Goal: Transaction & Acquisition: Purchase product/service

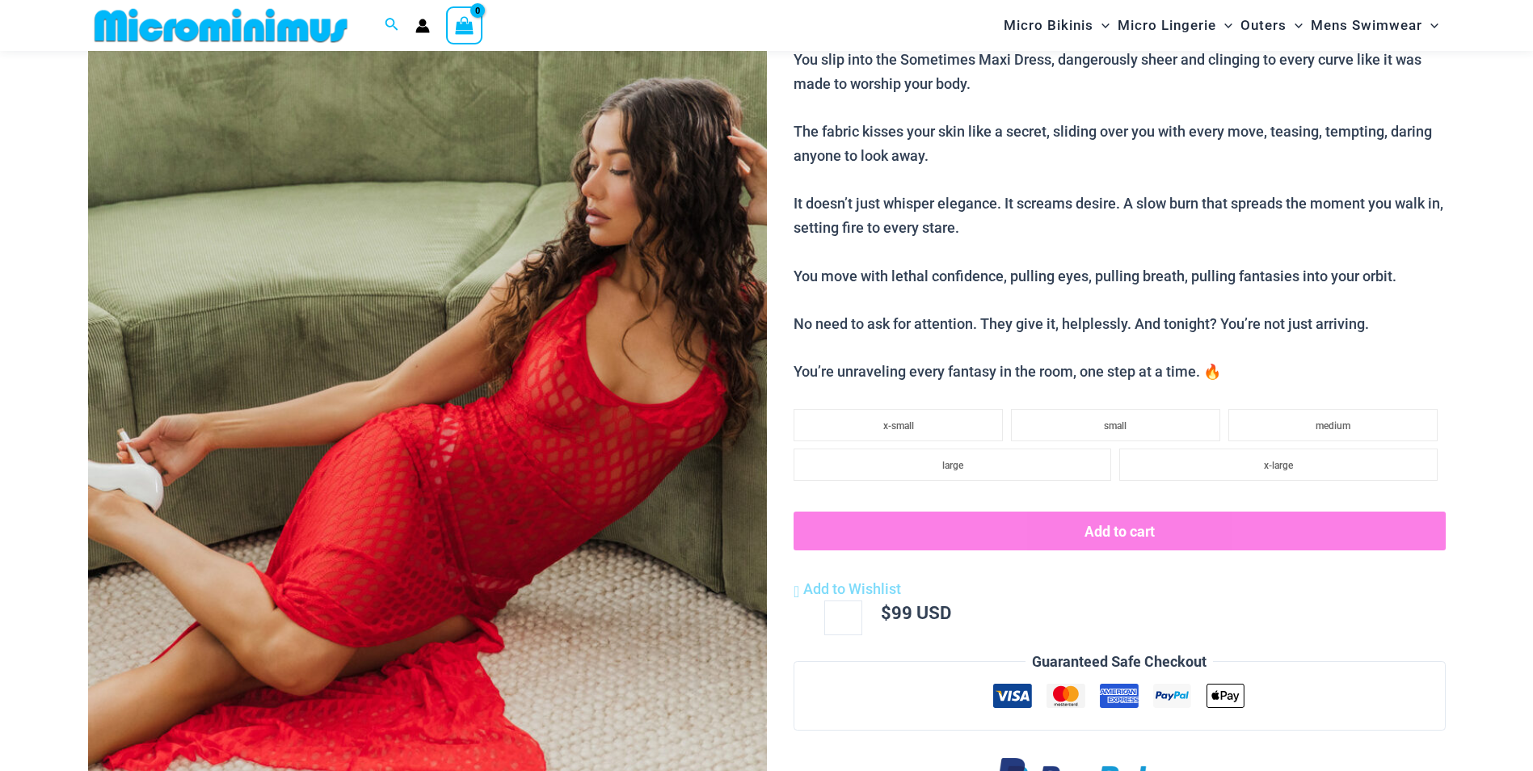
scroll to position [231, 0]
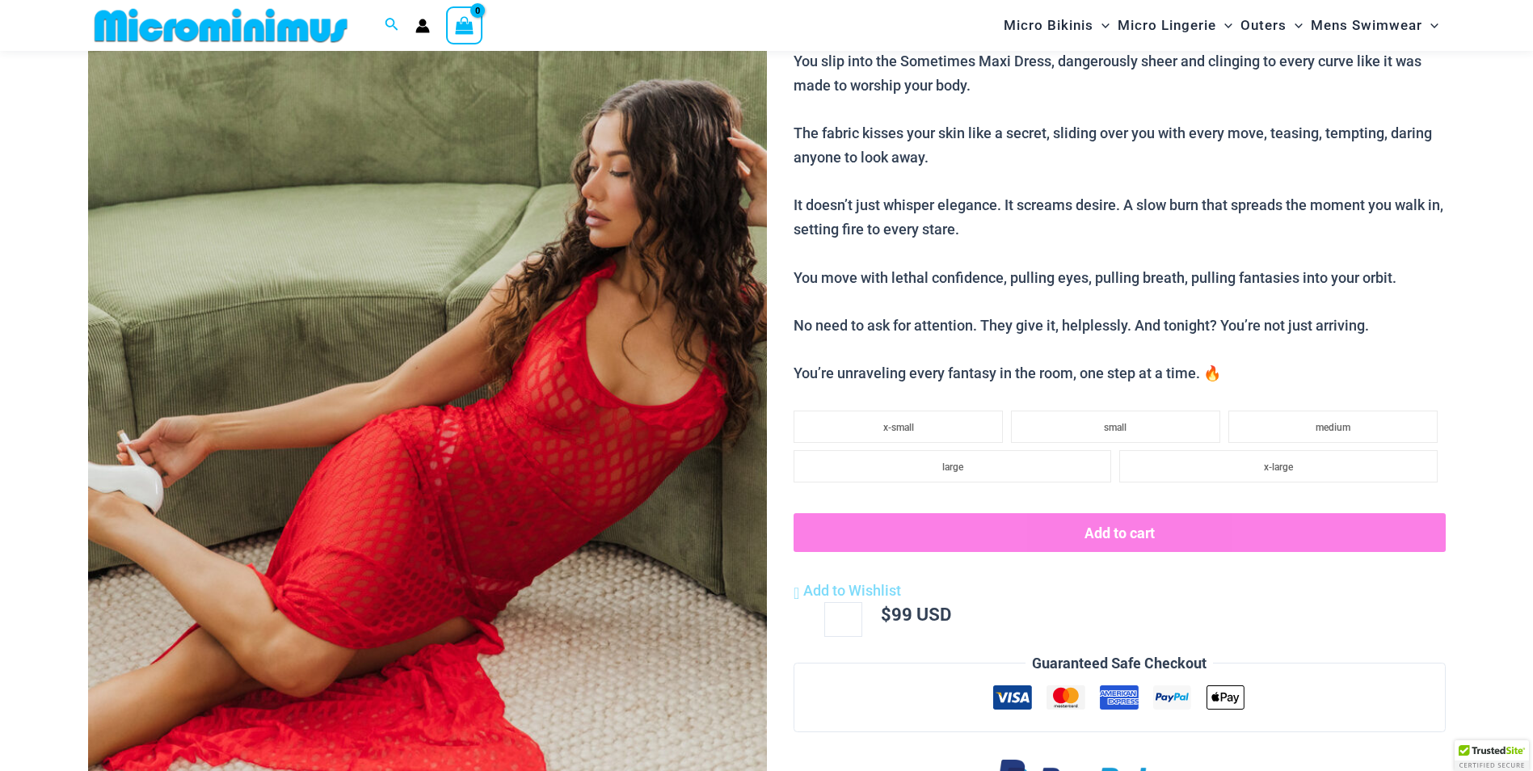
click at [590, 331] on img at bounding box center [427, 425] width 679 height 1018
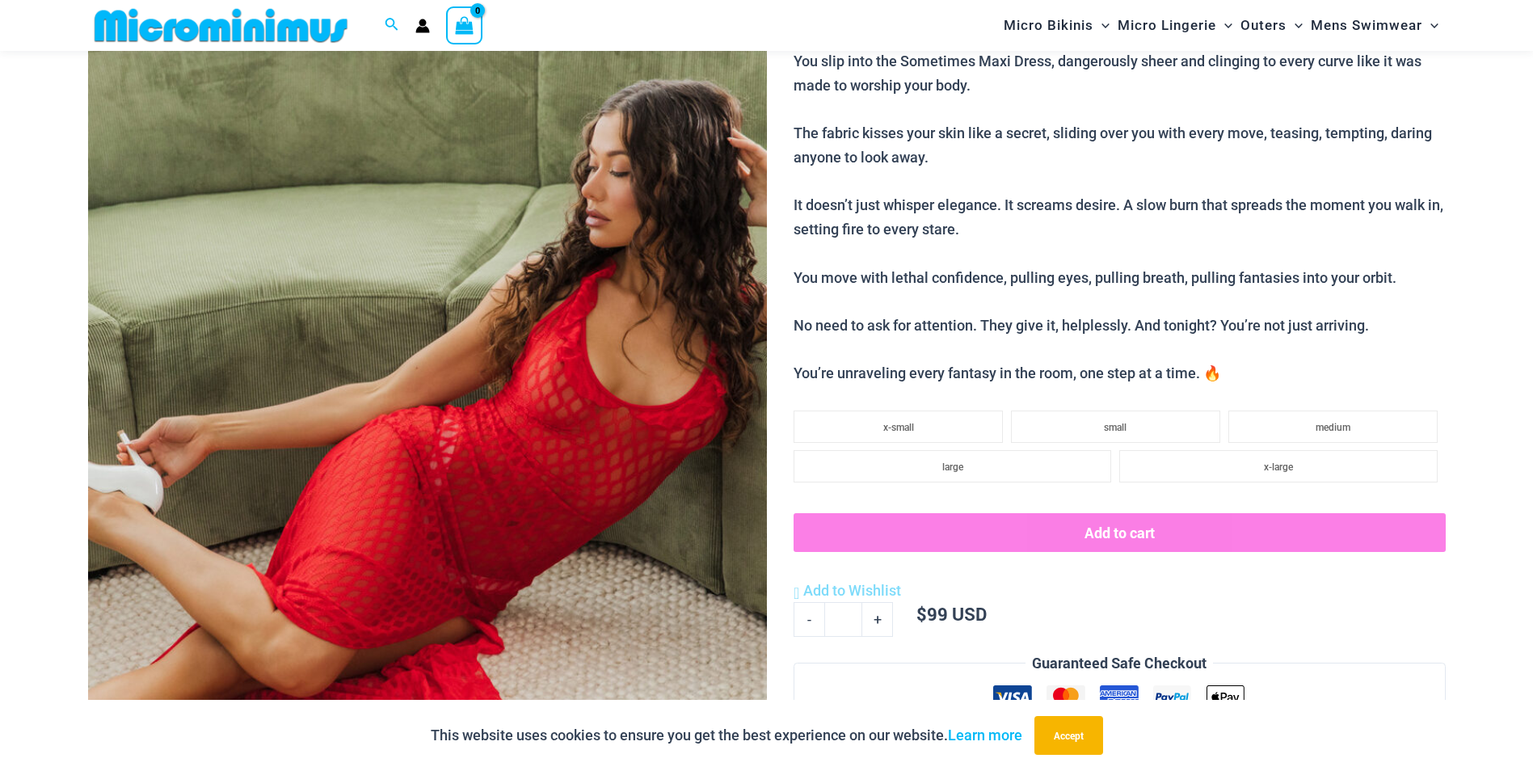
click at [491, 361] on img at bounding box center [427, 425] width 679 height 1018
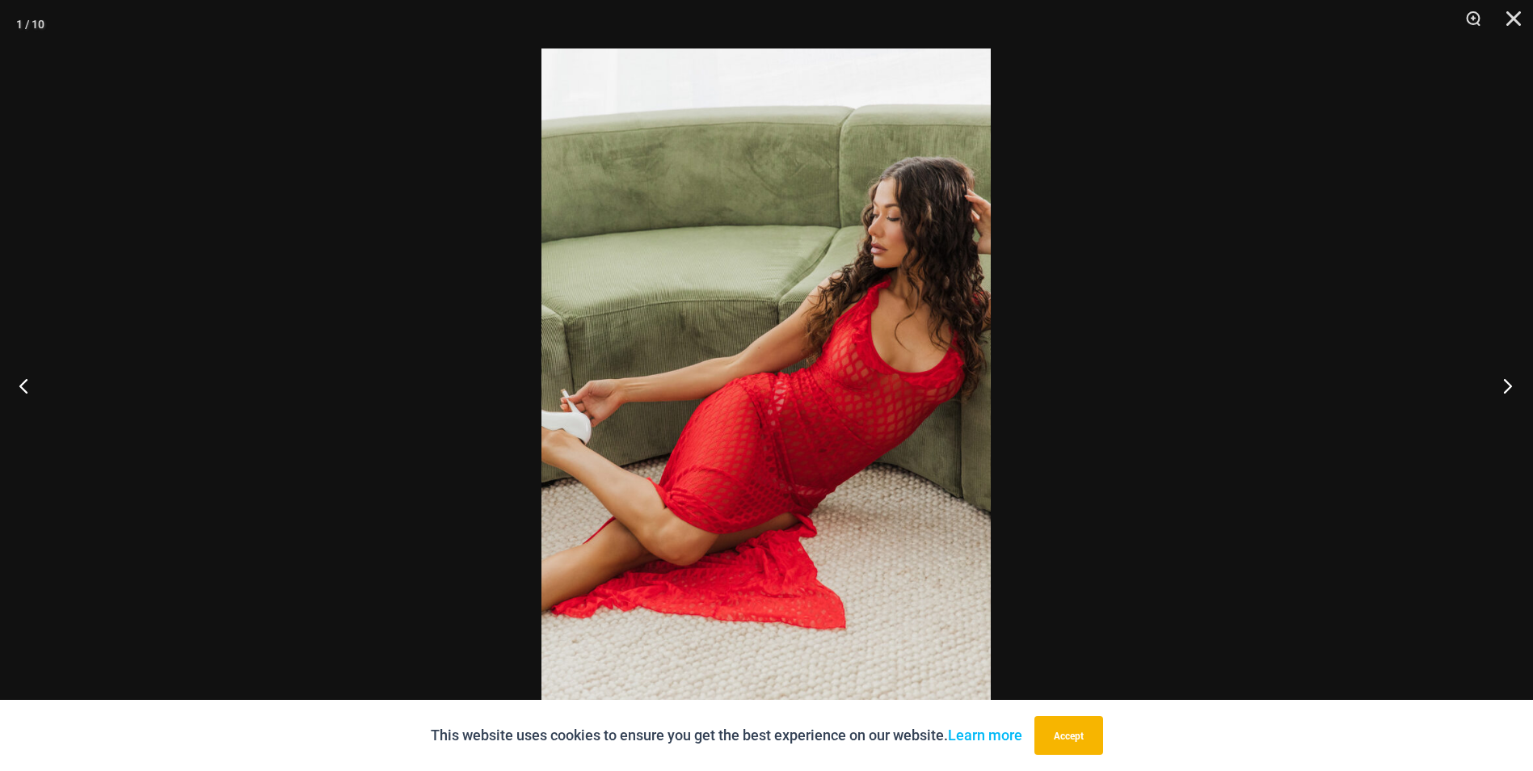
click at [1498, 388] on button "Next" at bounding box center [1503, 385] width 61 height 81
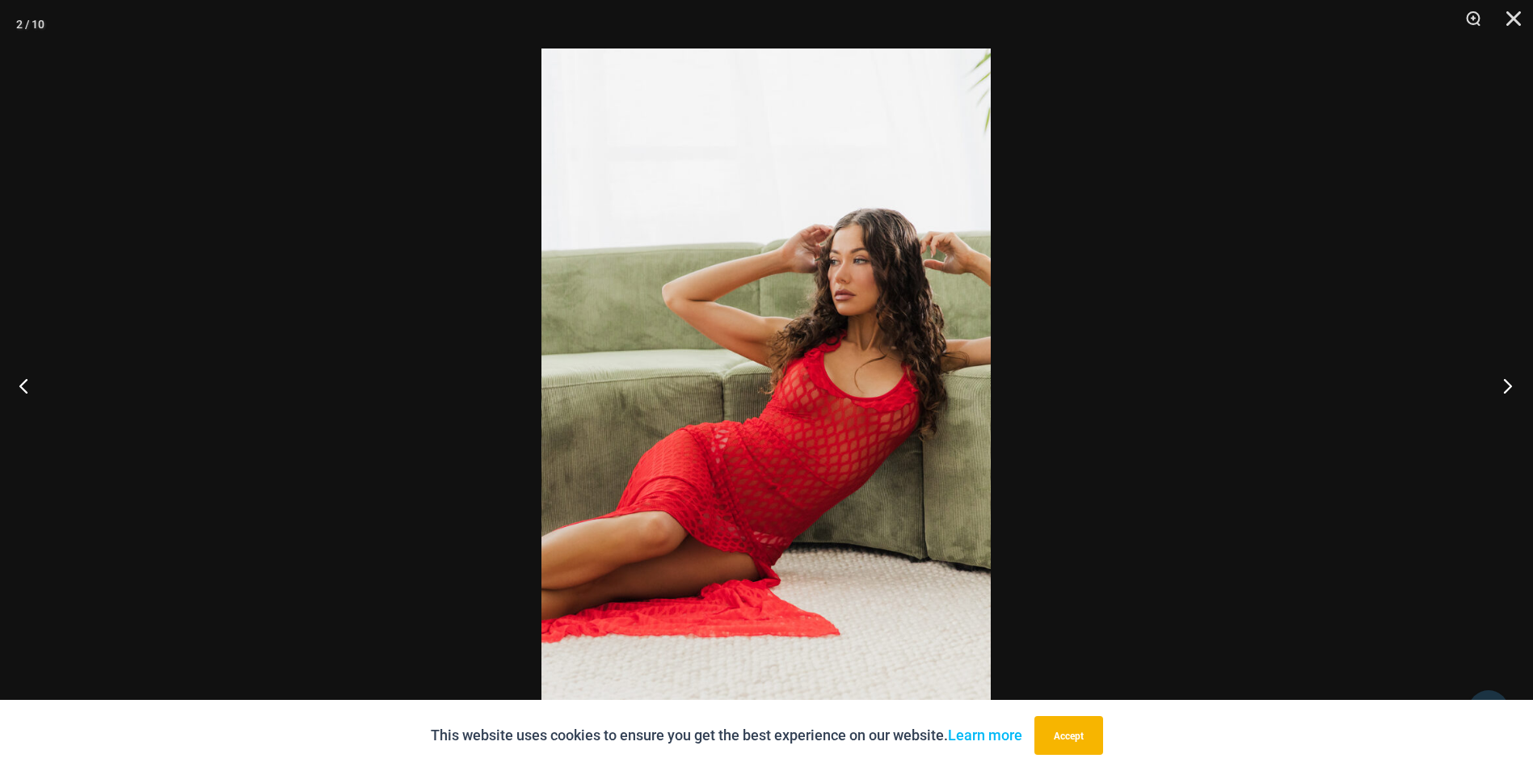
click at [1498, 388] on button "Next" at bounding box center [1503, 385] width 61 height 81
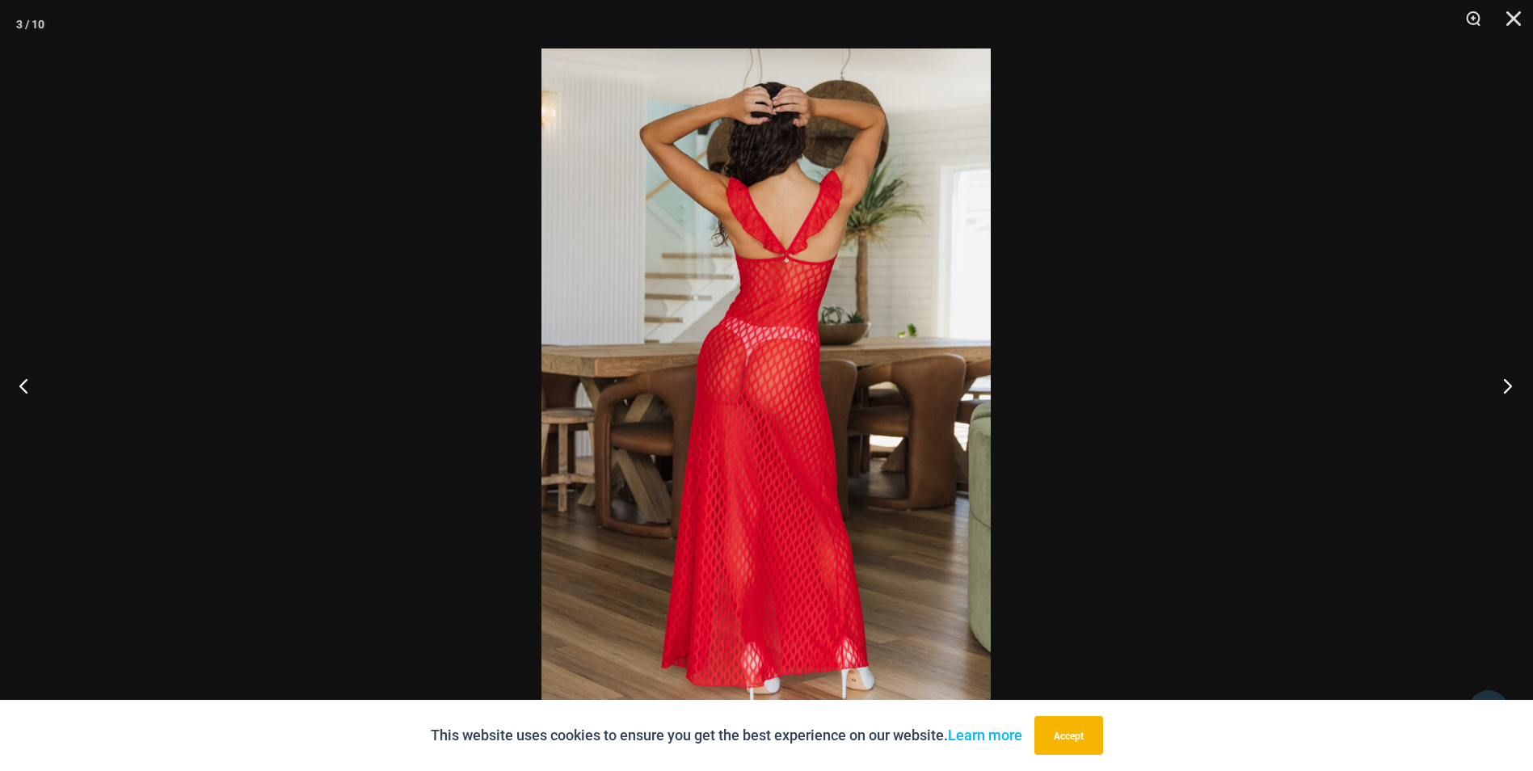
click at [1498, 388] on button "Next" at bounding box center [1503, 385] width 61 height 81
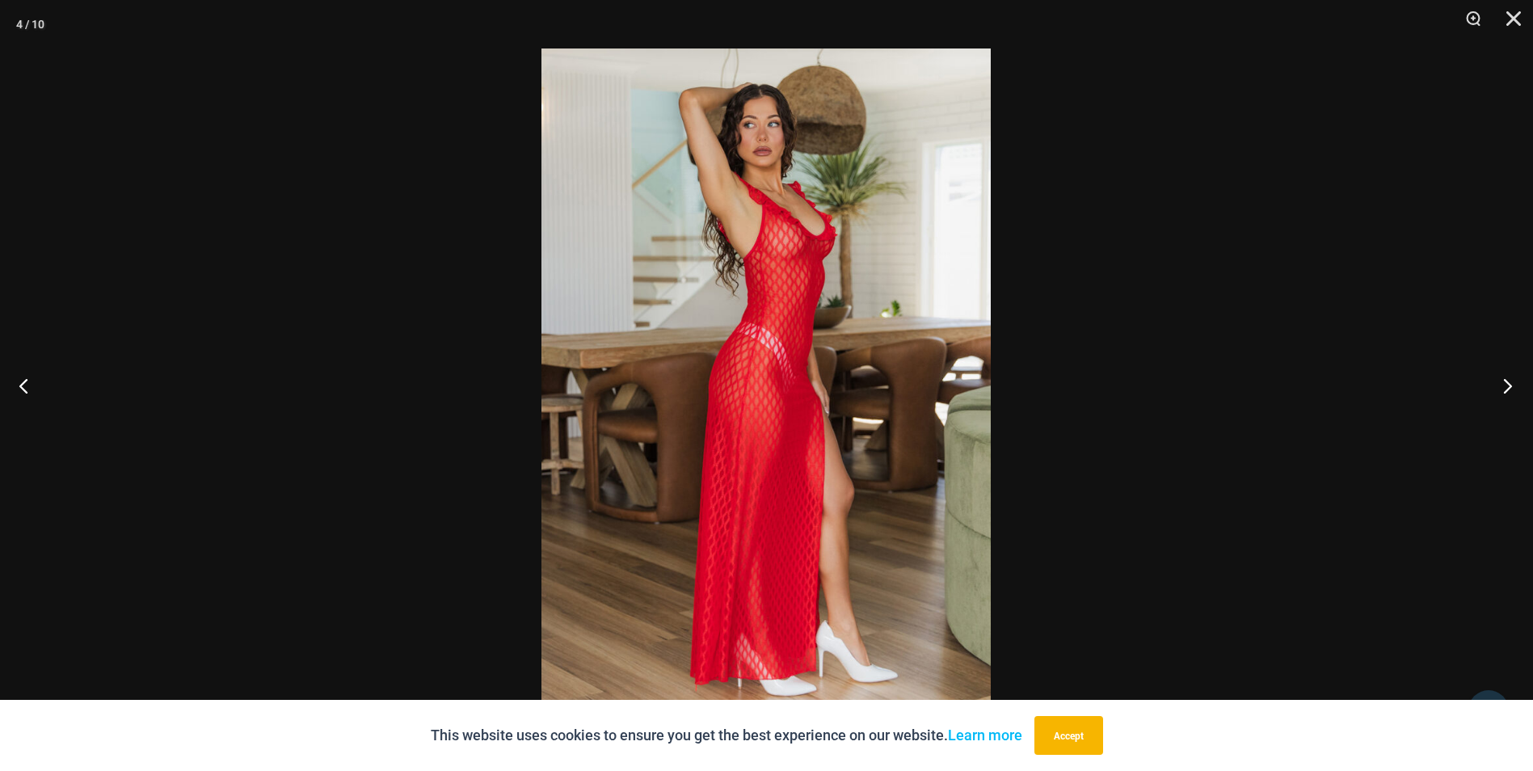
click at [1498, 388] on button "Next" at bounding box center [1503, 385] width 61 height 81
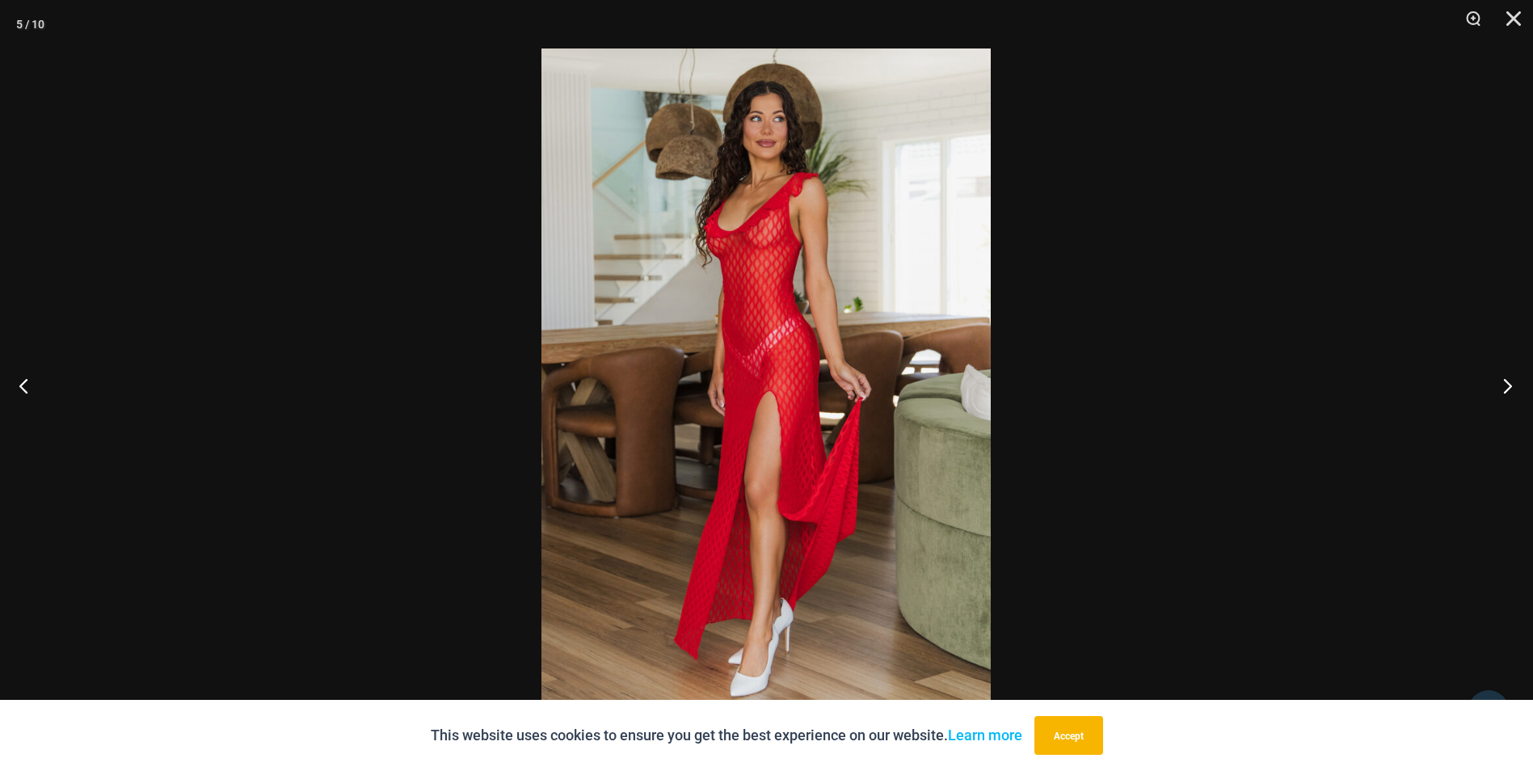
click at [1498, 388] on button "Next" at bounding box center [1503, 385] width 61 height 81
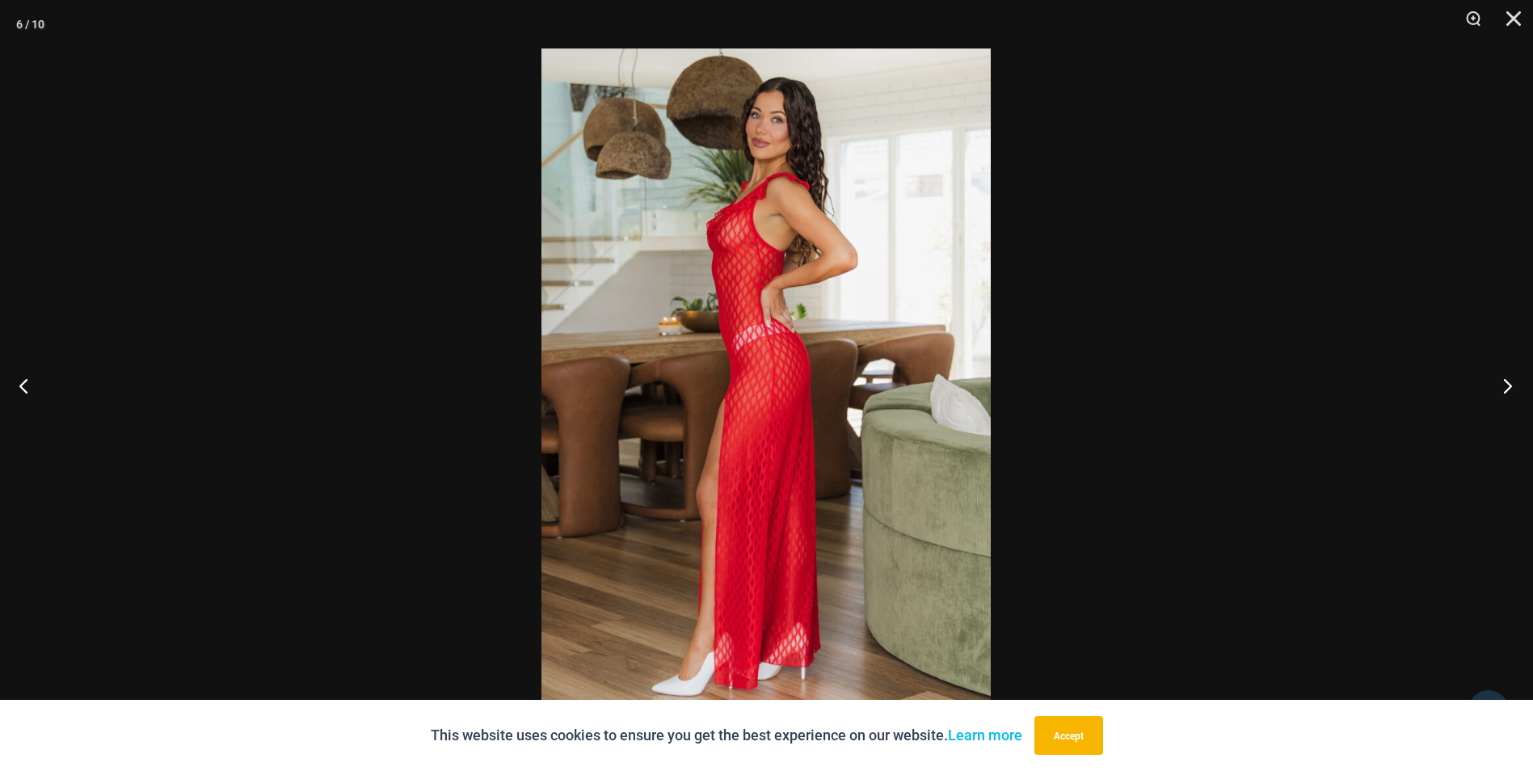
click at [1498, 388] on button "Next" at bounding box center [1503, 385] width 61 height 81
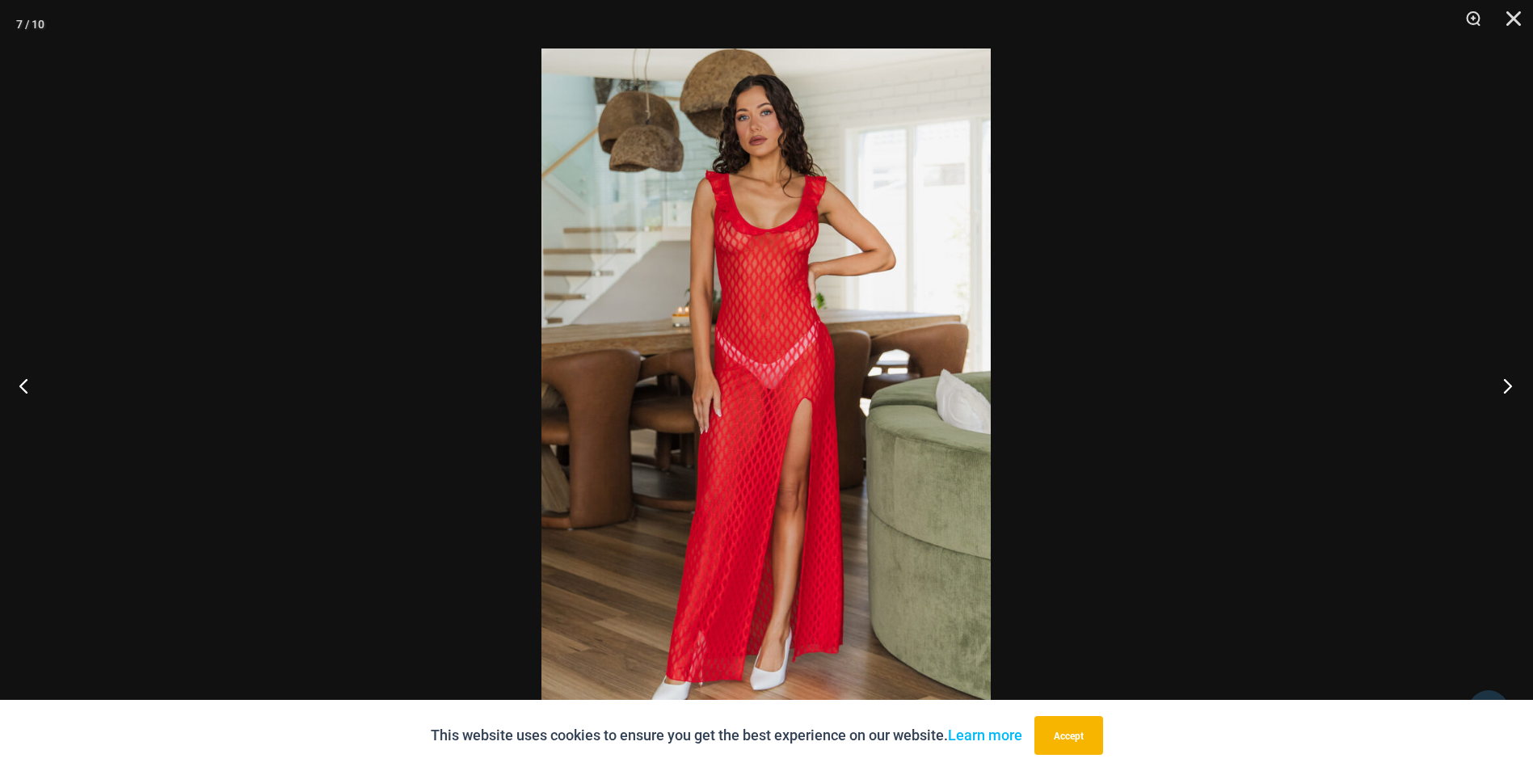
click at [1498, 388] on button "Next" at bounding box center [1503, 385] width 61 height 81
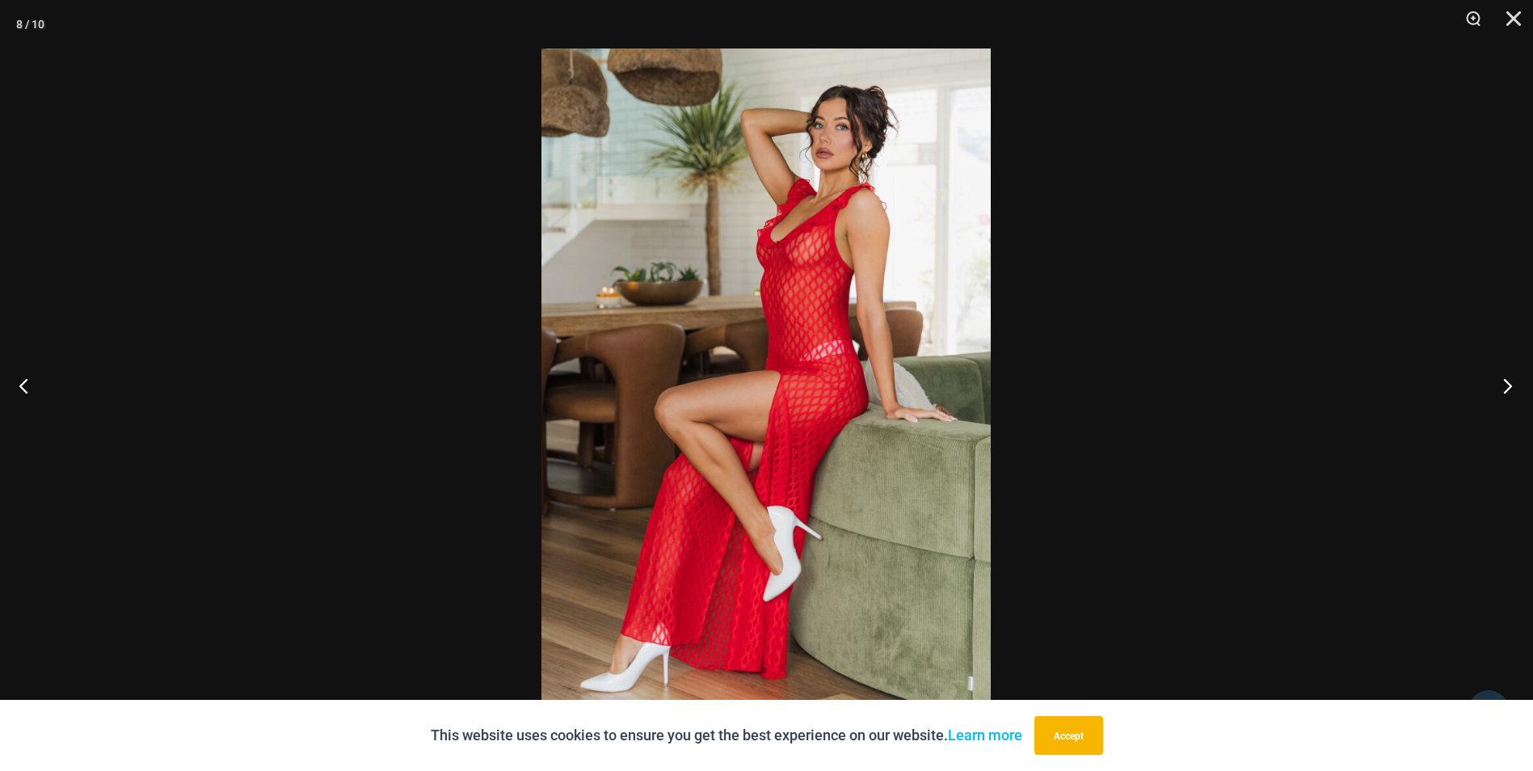
click at [1505, 371] on button "Next" at bounding box center [1503, 385] width 61 height 81
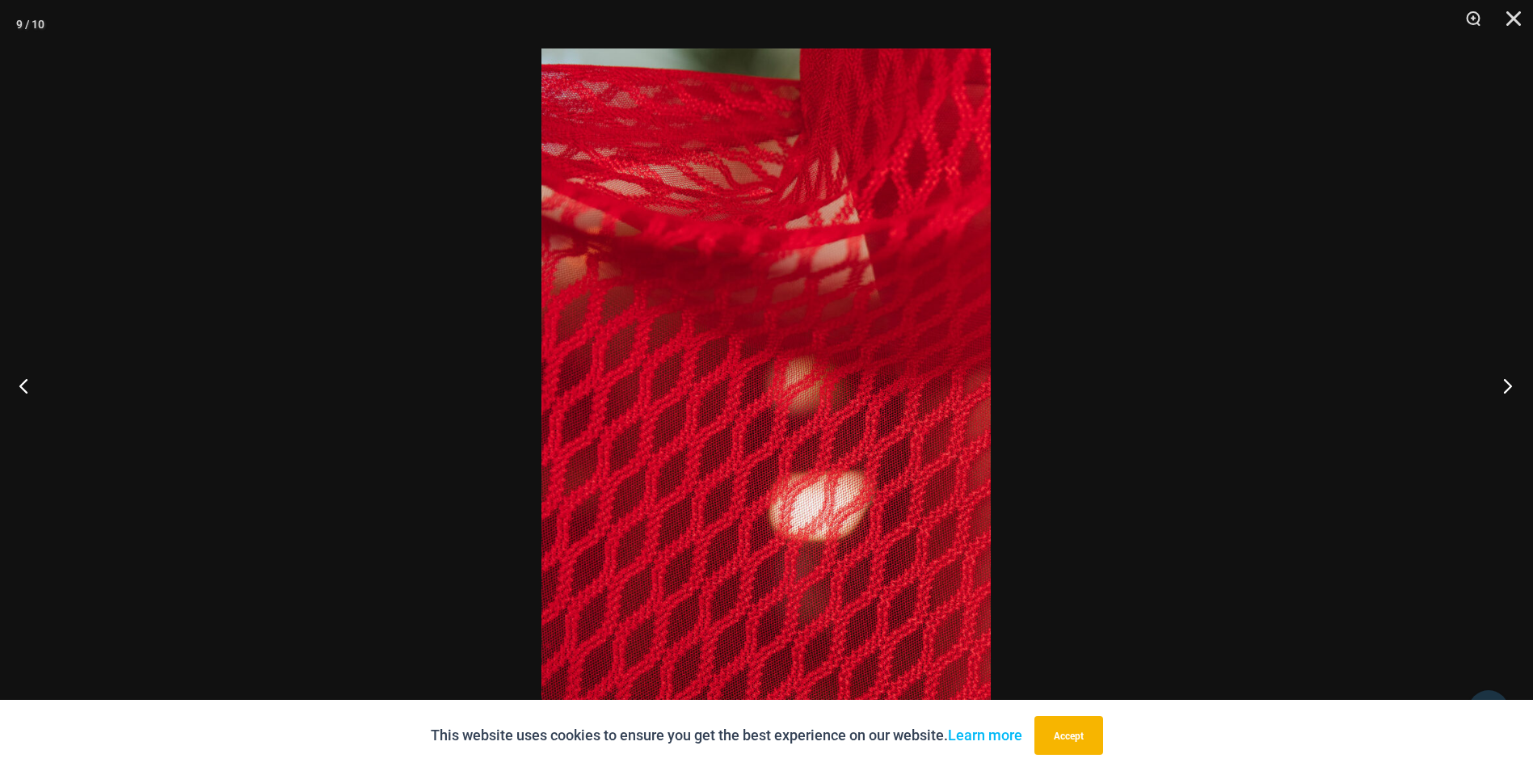
click at [1505, 371] on button "Next" at bounding box center [1503, 385] width 61 height 81
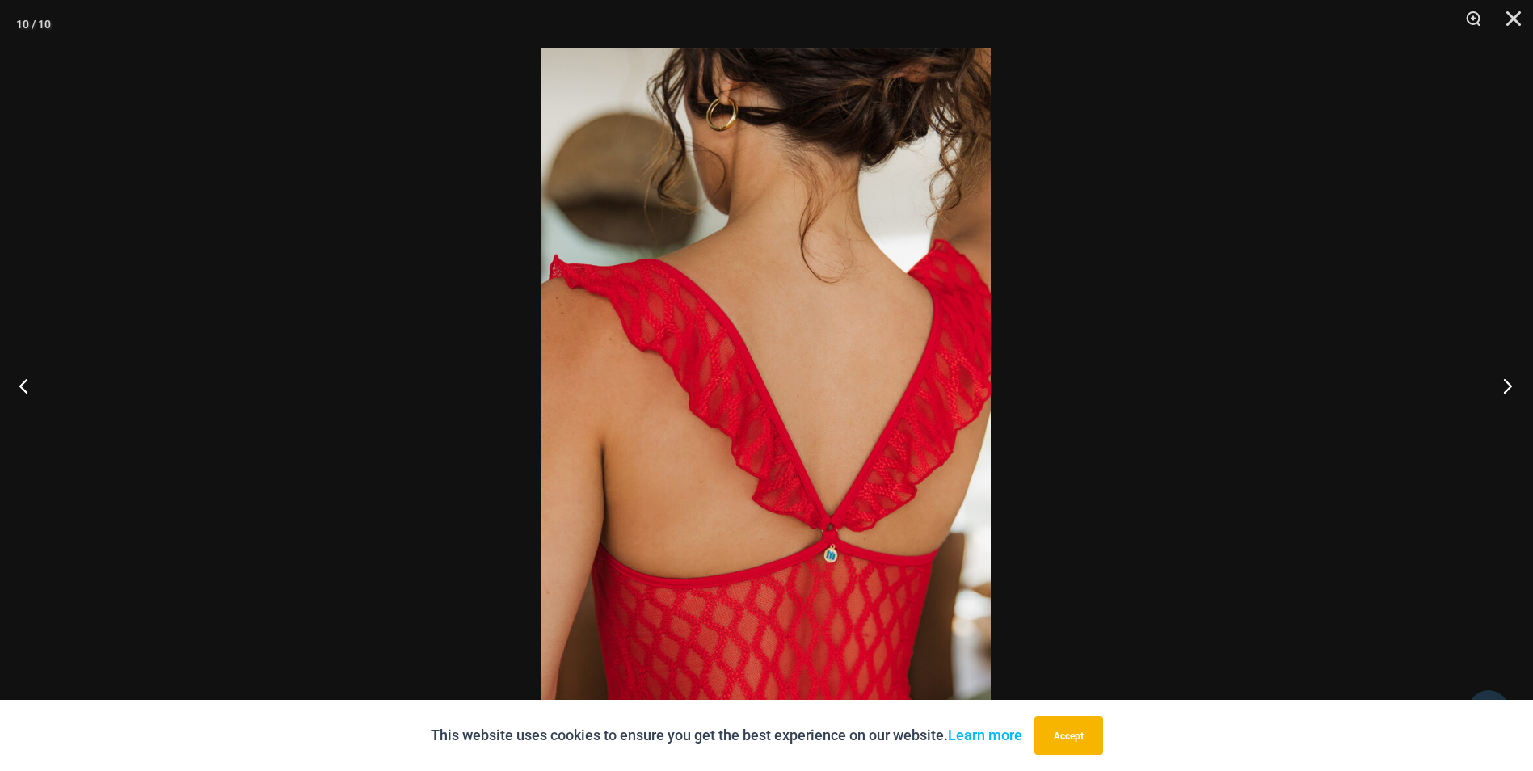
click at [1505, 371] on button "Next" at bounding box center [1503, 385] width 61 height 81
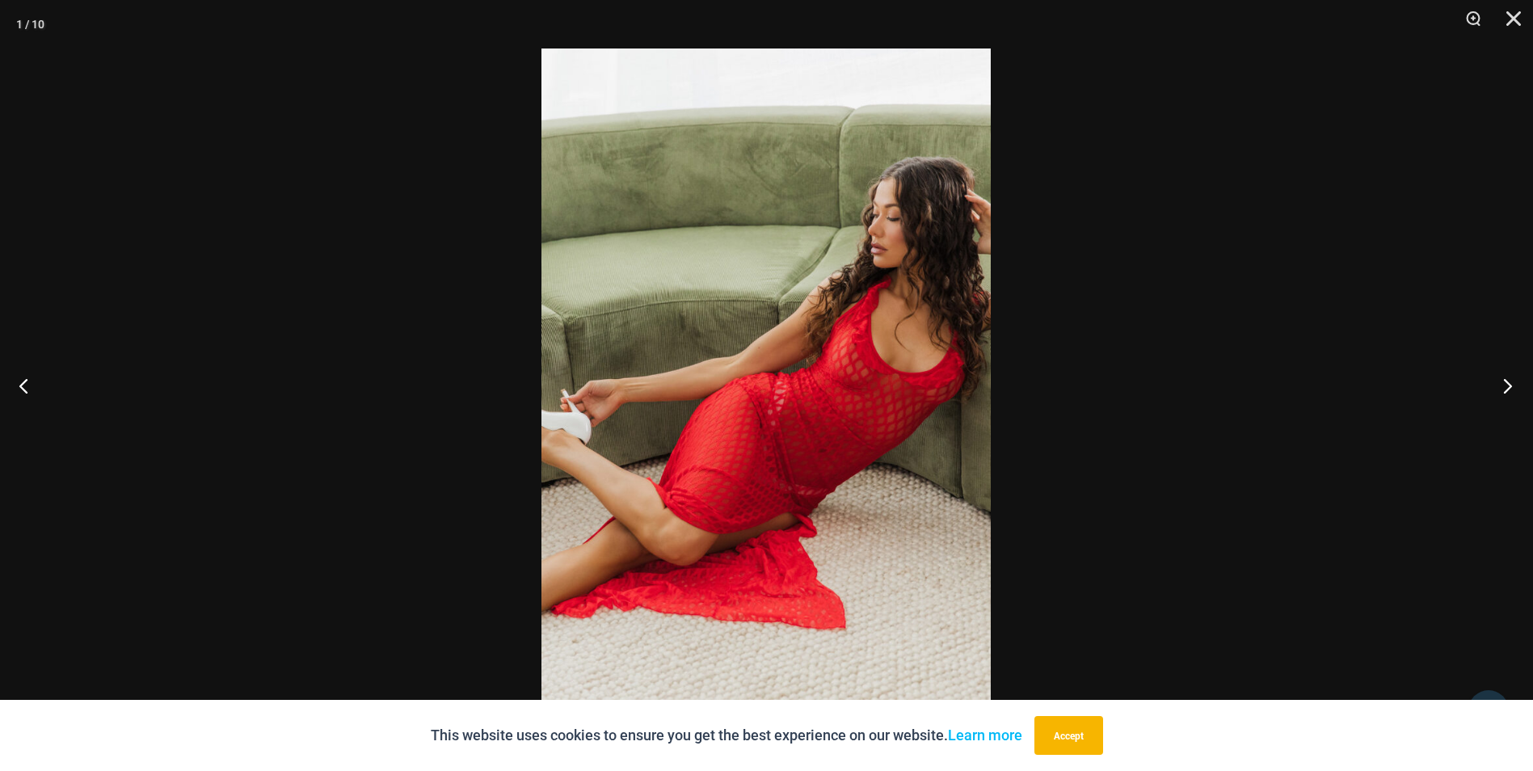
click at [1505, 371] on button "Next" at bounding box center [1503, 385] width 61 height 81
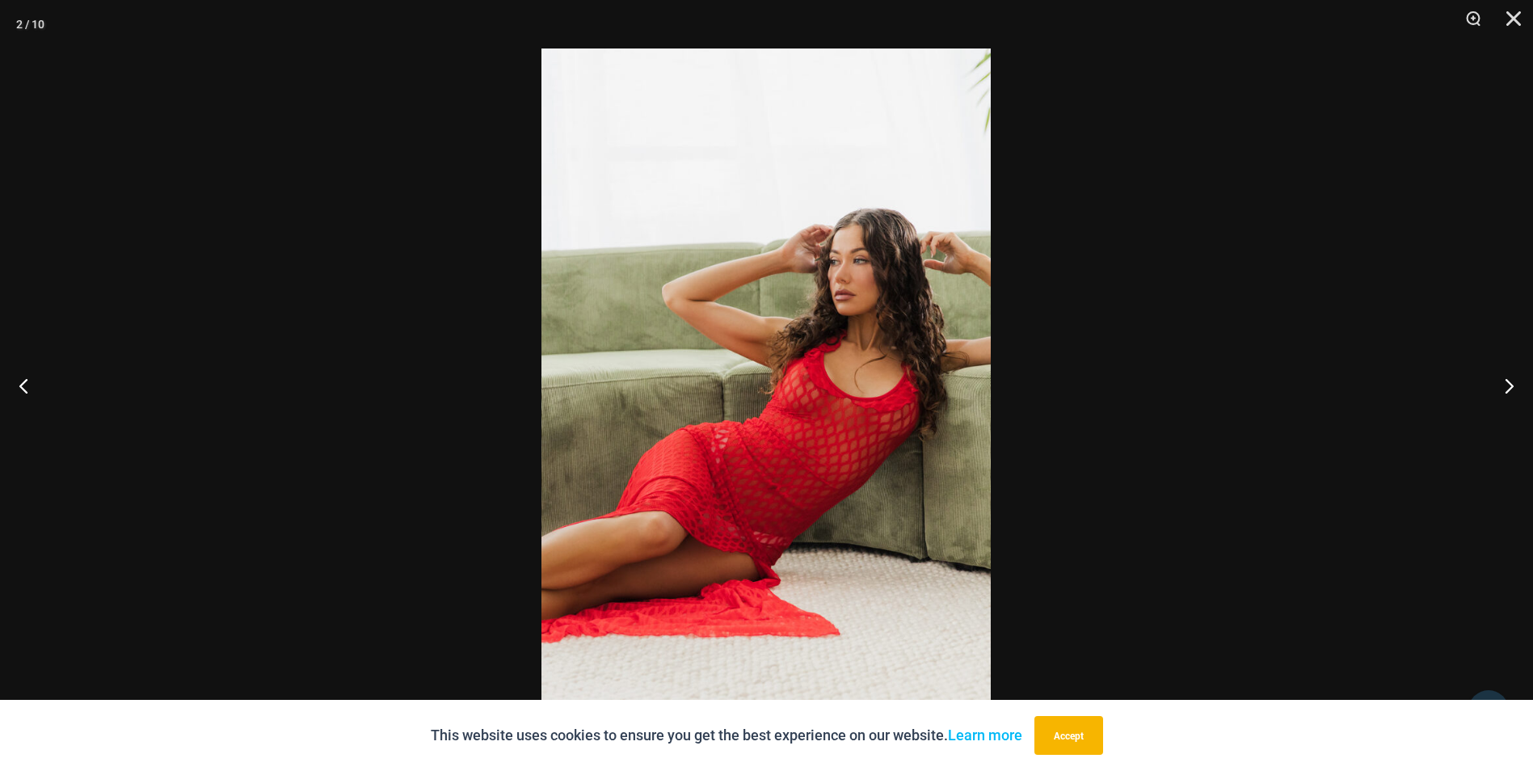
click at [1299, 230] on div at bounding box center [766, 385] width 1533 height 771
